Goal: Information Seeking & Learning: Learn about a topic

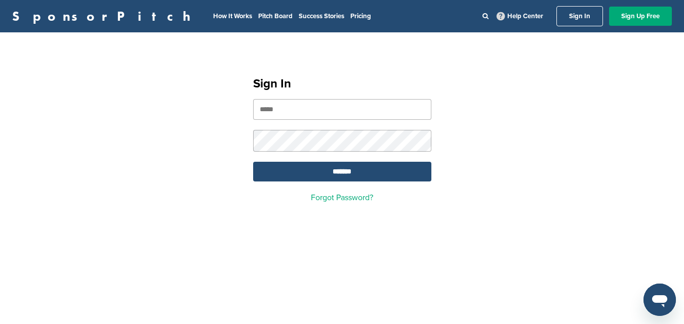
click at [0, 324] on nordpass-portal at bounding box center [0, 324] width 0 height 0
type input "**********"
click at [553, 113] on div "**********" at bounding box center [342, 136] width 684 height 182
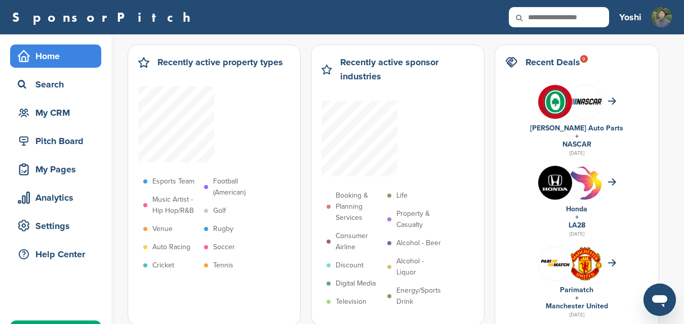
click at [565, 64] on h2 "Recent Deals 9" at bounding box center [552, 62] width 55 height 14
click at [64, 106] on div "My CRM" at bounding box center [58, 113] width 86 height 18
click at [64, 92] on div "Search" at bounding box center [58, 84] width 86 height 18
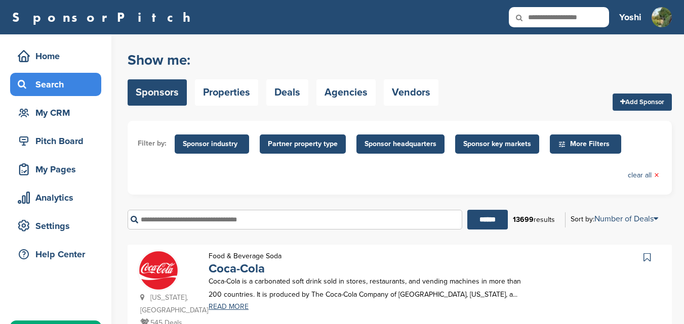
click at [278, 91] on link "Deals" at bounding box center [287, 92] width 42 height 26
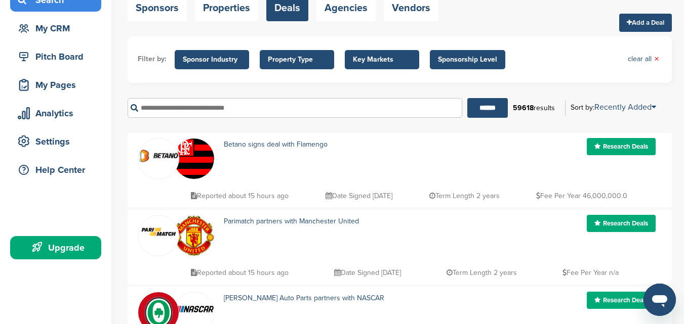
click at [636, 147] on link "Research Deals" at bounding box center [621, 146] width 69 height 17
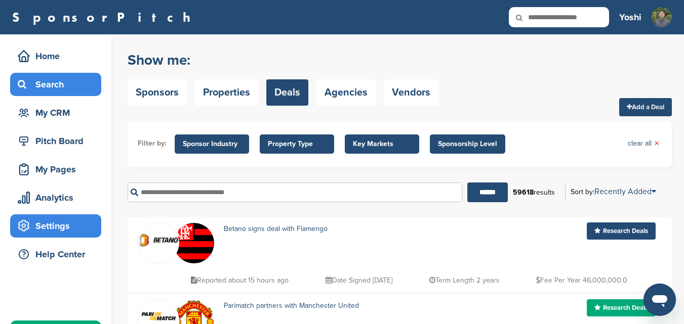
click at [75, 229] on div "Settings" at bounding box center [58, 226] width 86 height 18
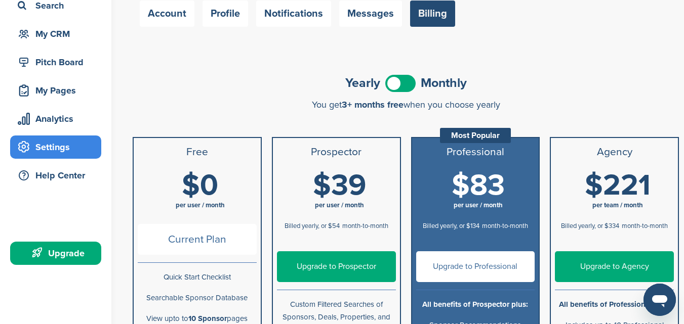
scroll to position [85, 0]
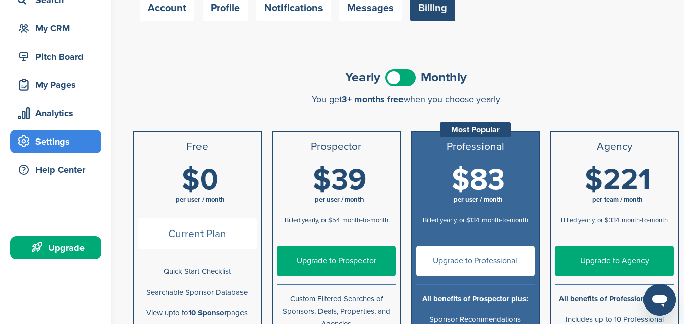
click at [226, 200] on span "per user / month" at bounding box center [200, 200] width 119 height 10
click at [399, 80] on span at bounding box center [400, 77] width 30 height 17
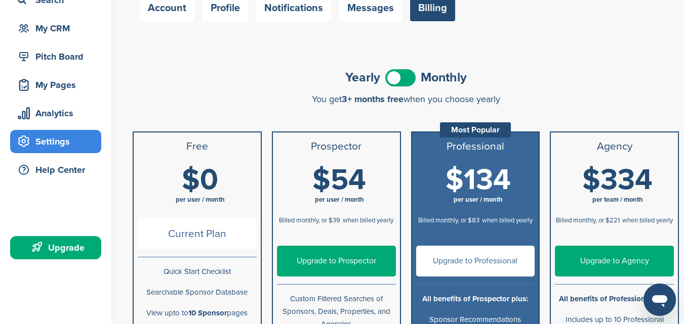
click at [375, 201] on span "per user / month" at bounding box center [339, 200] width 119 height 10
click at [393, 84] on span at bounding box center [400, 77] width 30 height 17
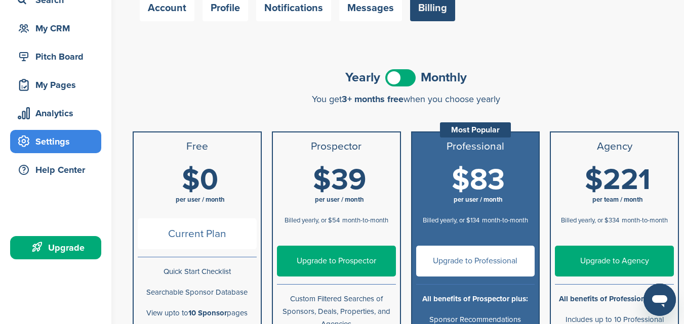
click at [405, 81] on span at bounding box center [400, 77] width 30 height 17
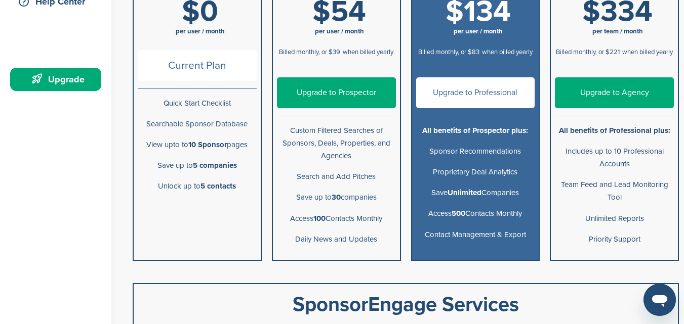
scroll to position [169, 0]
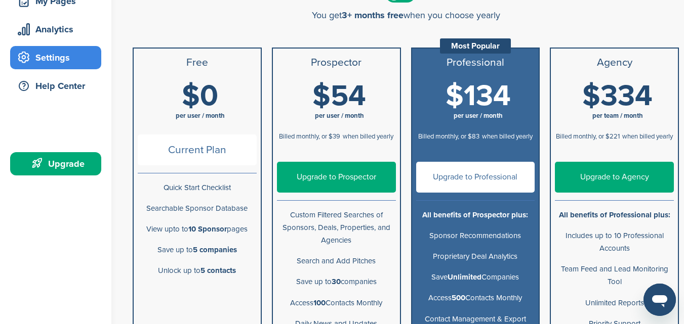
click at [354, 177] on link "Upgrade to Prospector" at bounding box center [336, 177] width 119 height 31
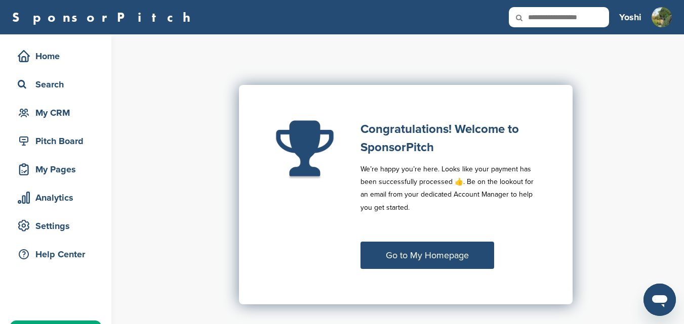
click at [395, 247] on link "Go to My Homepage" at bounding box center [427, 255] width 134 height 27
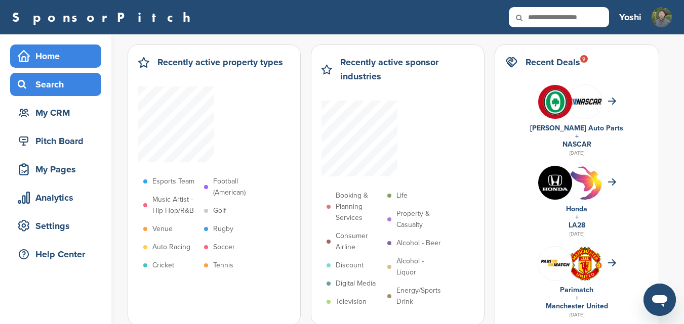
click at [74, 79] on div "Search" at bounding box center [58, 84] width 86 height 18
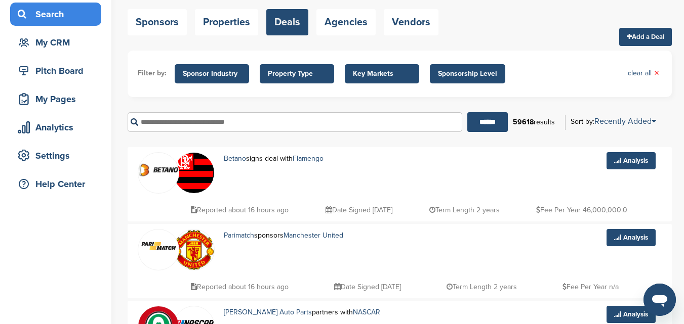
scroll to position [85, 0]
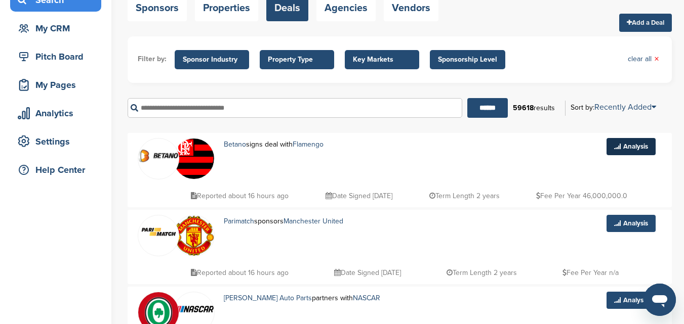
click at [620, 145] on link "Analysis" at bounding box center [630, 146] width 49 height 17
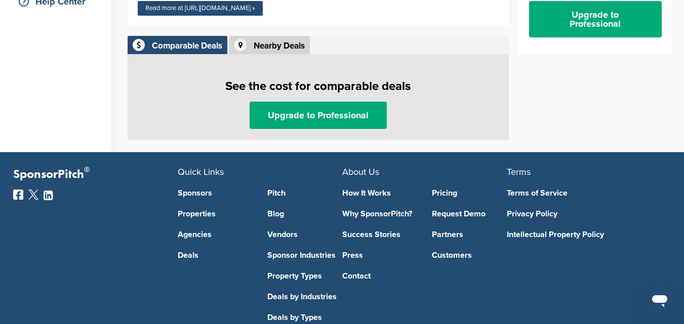
scroll to position [169, 0]
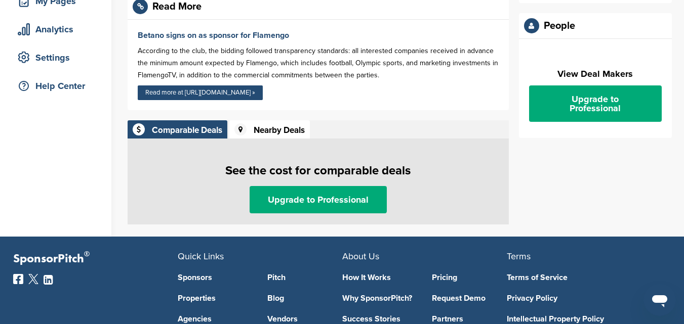
click at [298, 127] on div "Nearby Deals" at bounding box center [279, 130] width 51 height 9
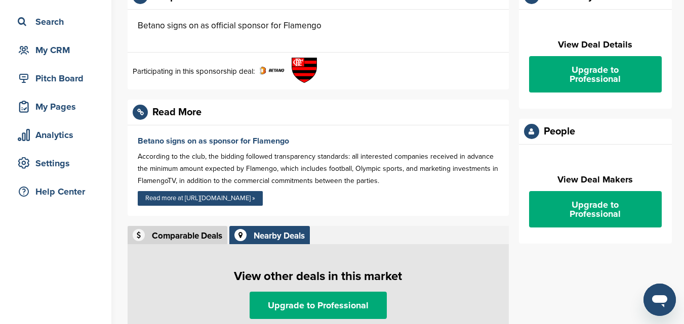
scroll to position [0, 0]
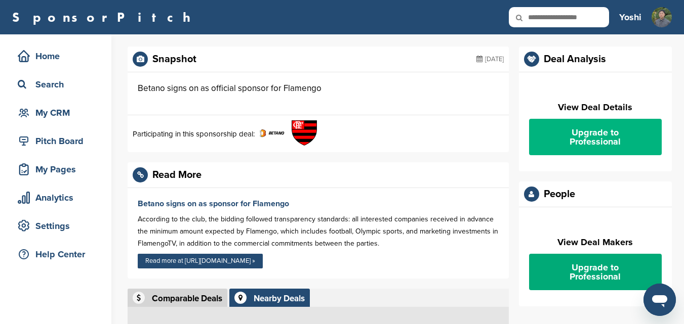
click at [586, 134] on link "Upgrade to Professional" at bounding box center [595, 137] width 133 height 36
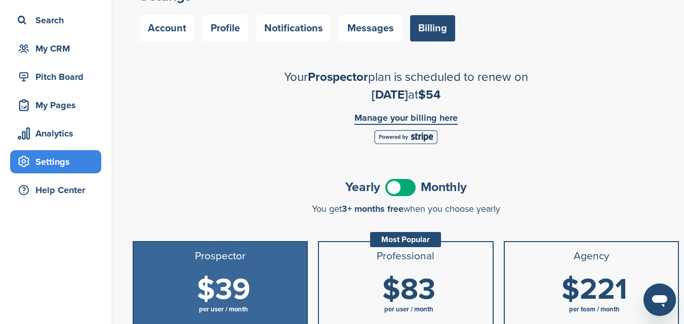
scroll to position [85, 0]
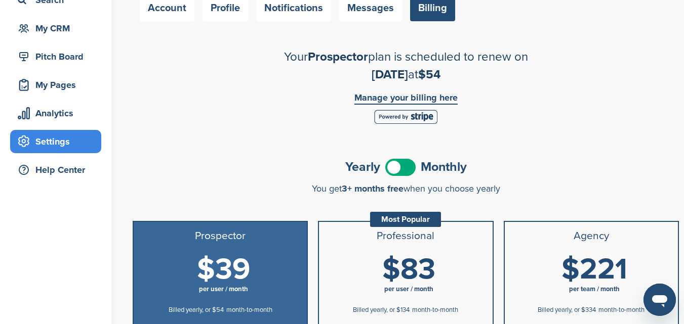
click at [400, 167] on span at bounding box center [400, 167] width 30 height 17
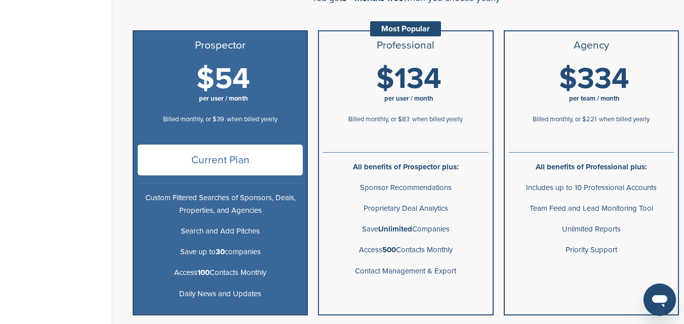
scroll to position [253, 0]
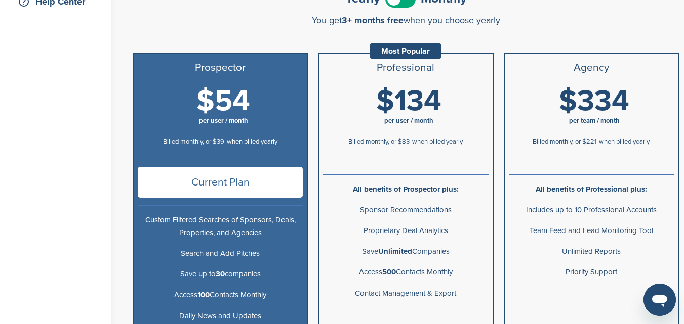
click at [426, 154] on div "$134 per user / month Billed monthly, or $83 when billed yearly" at bounding box center [405, 122] width 165 height 73
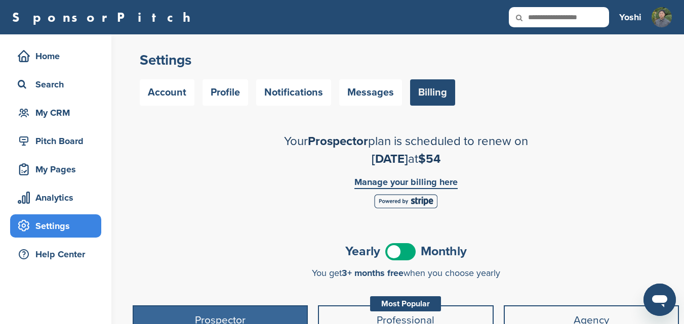
click at [438, 184] on link "Manage your billing here" at bounding box center [405, 184] width 103 height 12
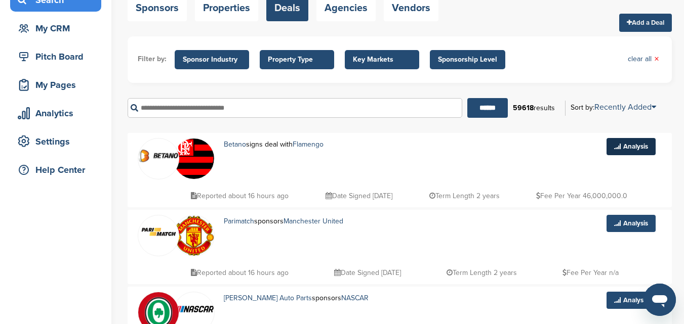
click at [631, 150] on link "Analysis" at bounding box center [630, 146] width 49 height 17
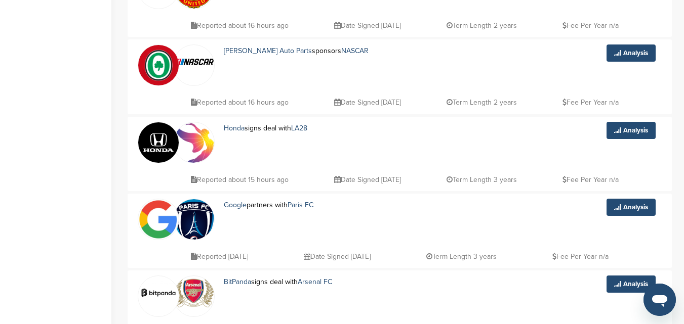
scroll to position [169, 0]
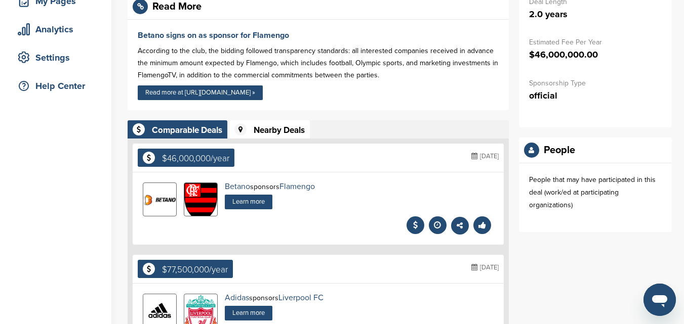
click at [261, 132] on div "Nearby Deals" at bounding box center [279, 130] width 51 height 9
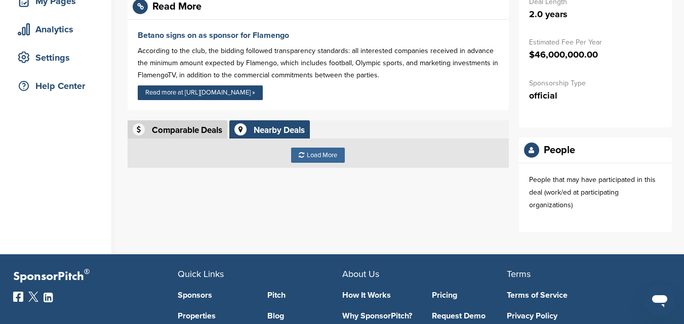
click at [314, 157] on div "Load More" at bounding box center [318, 155] width 54 height 15
click at [338, 153] on div "Load More" at bounding box center [318, 155] width 54 height 15
click at [211, 136] on div "Comparable Deals" at bounding box center [178, 129] width 100 height 18
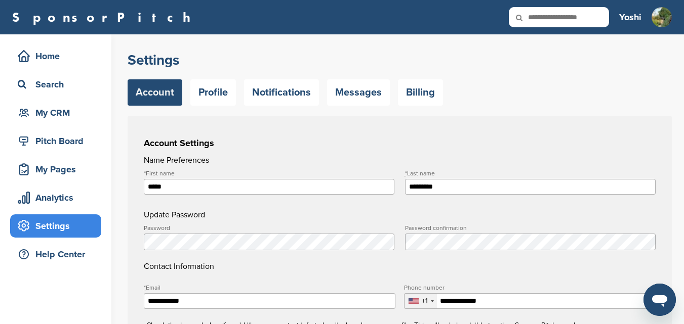
click at [418, 108] on div "**********" at bounding box center [406, 226] width 556 height 384
click at [423, 104] on link "Billing" at bounding box center [420, 92] width 45 height 26
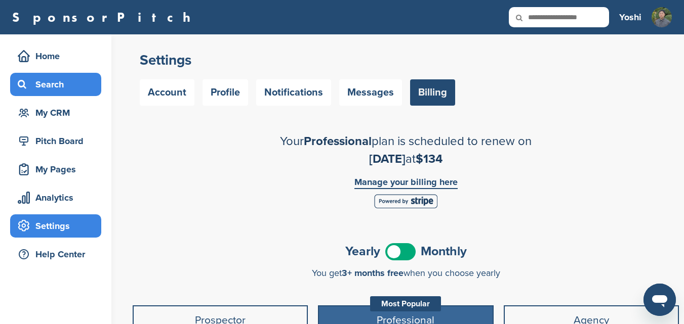
click at [52, 81] on div "Search" at bounding box center [58, 84] width 86 height 18
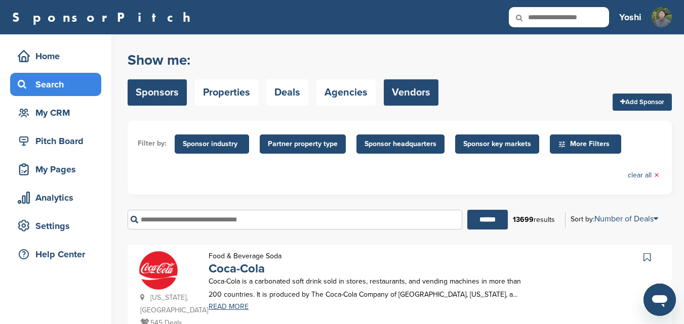
click at [386, 98] on link "Vendors" at bounding box center [411, 92] width 55 height 26
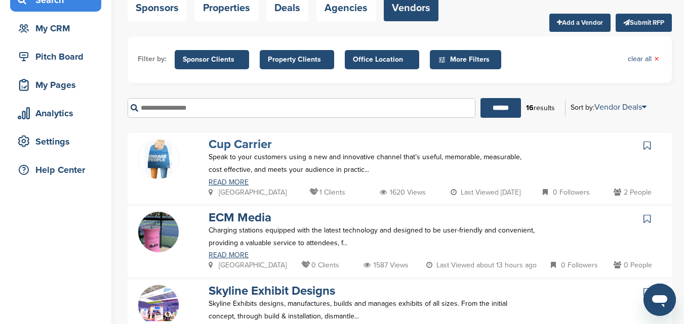
click at [258, 150] on link "Cup Carrier" at bounding box center [240, 144] width 63 height 15
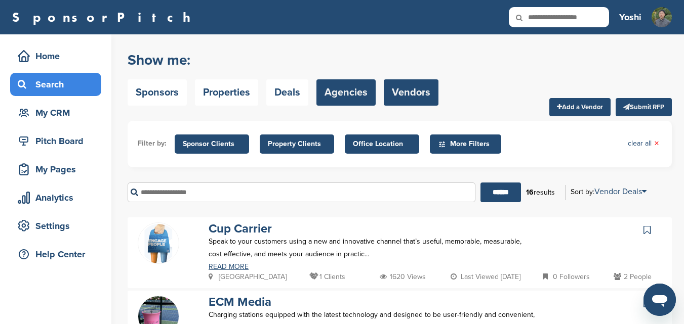
click at [350, 86] on link "Agencies" at bounding box center [345, 92] width 59 height 26
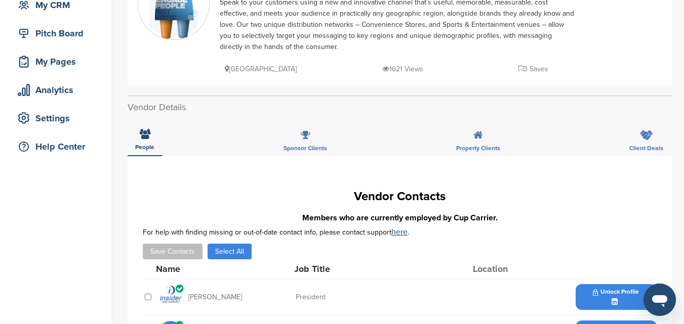
scroll to position [85, 0]
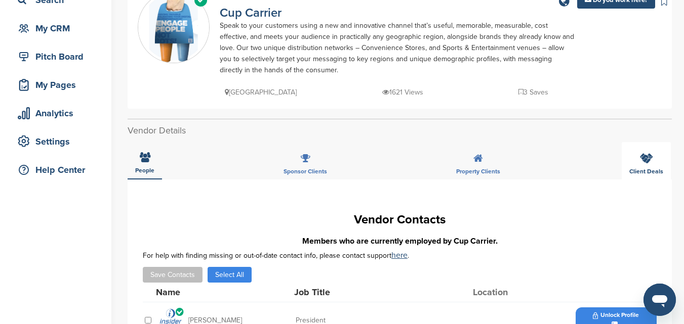
click at [652, 151] on div "Client Deals" at bounding box center [646, 160] width 49 height 37
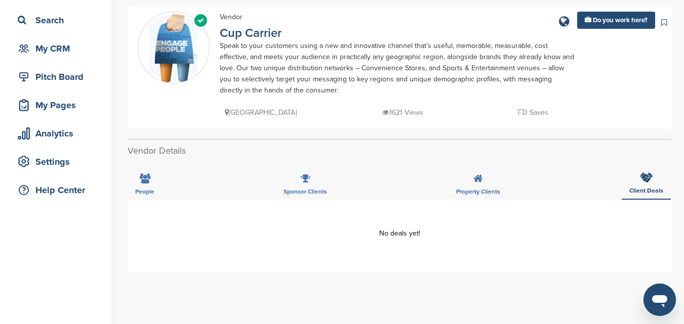
scroll to position [0, 0]
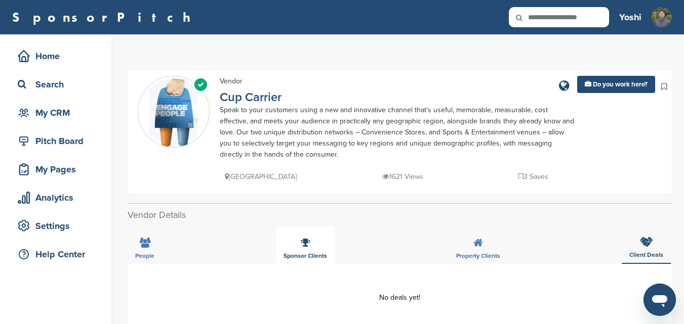
click at [304, 247] on icon at bounding box center [306, 243] width 10 height 10
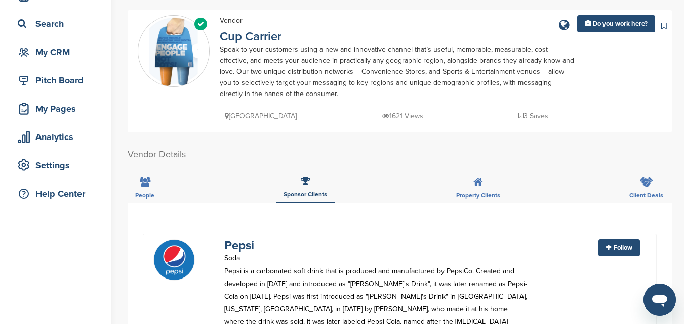
scroll to position [85, 0]
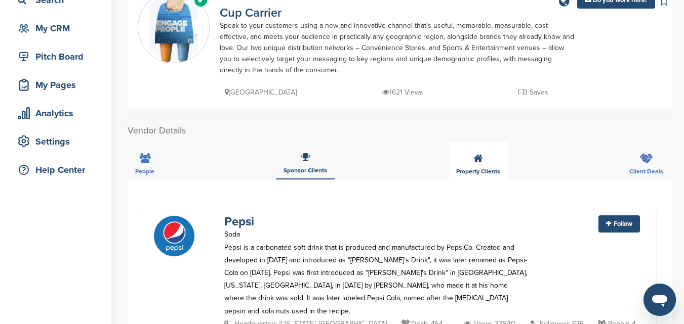
click at [470, 162] on div "Property Clients" at bounding box center [477, 160] width 59 height 37
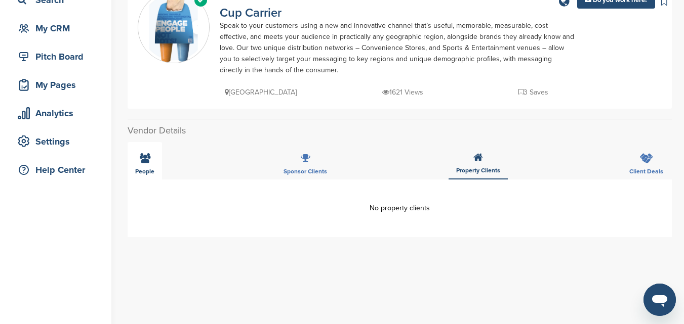
click at [157, 158] on div "People" at bounding box center [145, 160] width 34 height 37
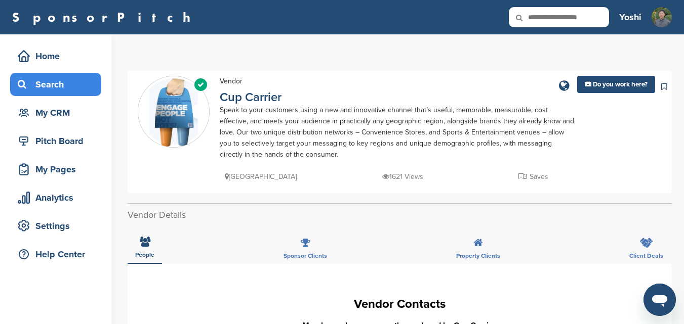
click at [81, 85] on div "Search" at bounding box center [58, 84] width 86 height 18
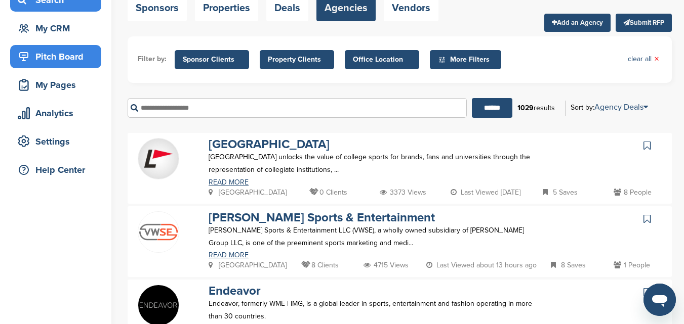
click at [77, 57] on div "Pitch Board" at bounding box center [58, 57] width 86 height 18
